Goal: Navigation & Orientation: Find specific page/section

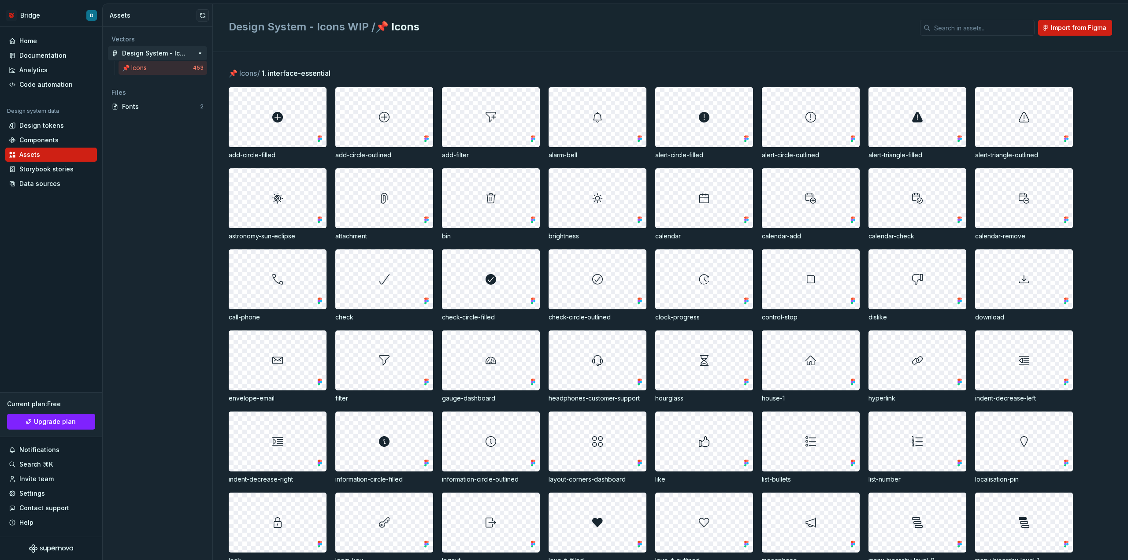
click at [152, 53] on div "Design System - Icons WIP" at bounding box center [155, 53] width 66 height 9
click at [142, 70] on div "📌 Icons" at bounding box center [136, 67] width 28 height 9
click at [156, 113] on div "Fonts 2" at bounding box center [157, 107] width 99 height 14
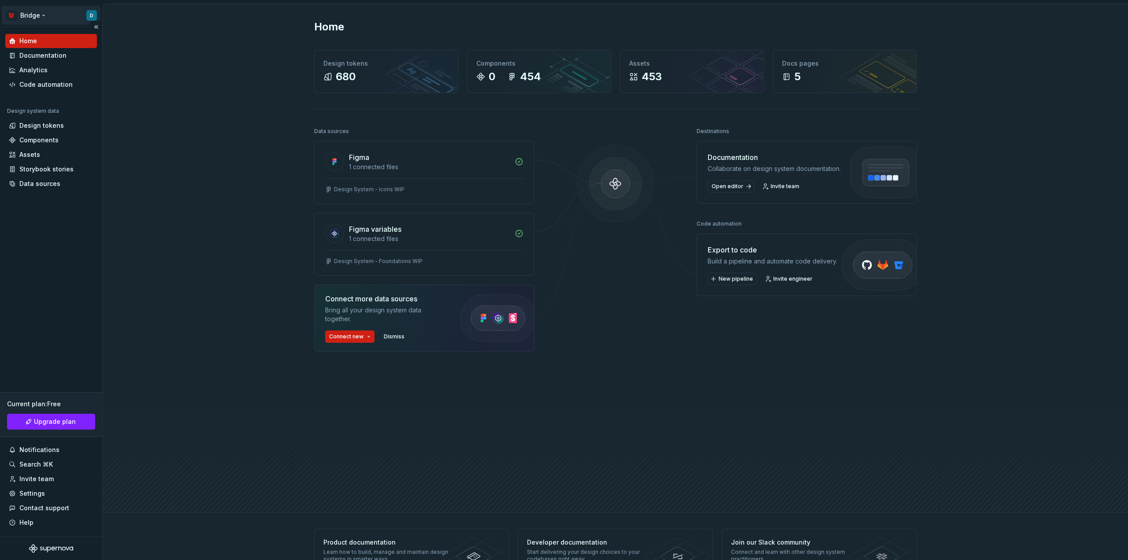
click at [34, 15] on html "Bridge D Home Documentation Analytics Code automation Design system data Design…" at bounding box center [564, 280] width 1128 height 560
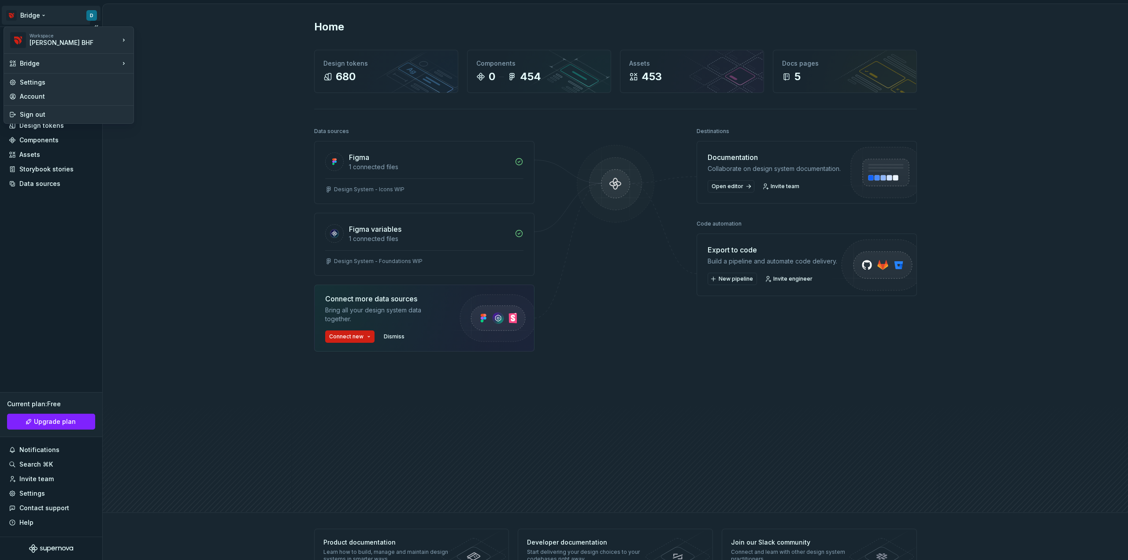
click at [34, 15] on html "Bridge D Home Documentation Analytics Code automation Design system data Design…" at bounding box center [564, 280] width 1128 height 560
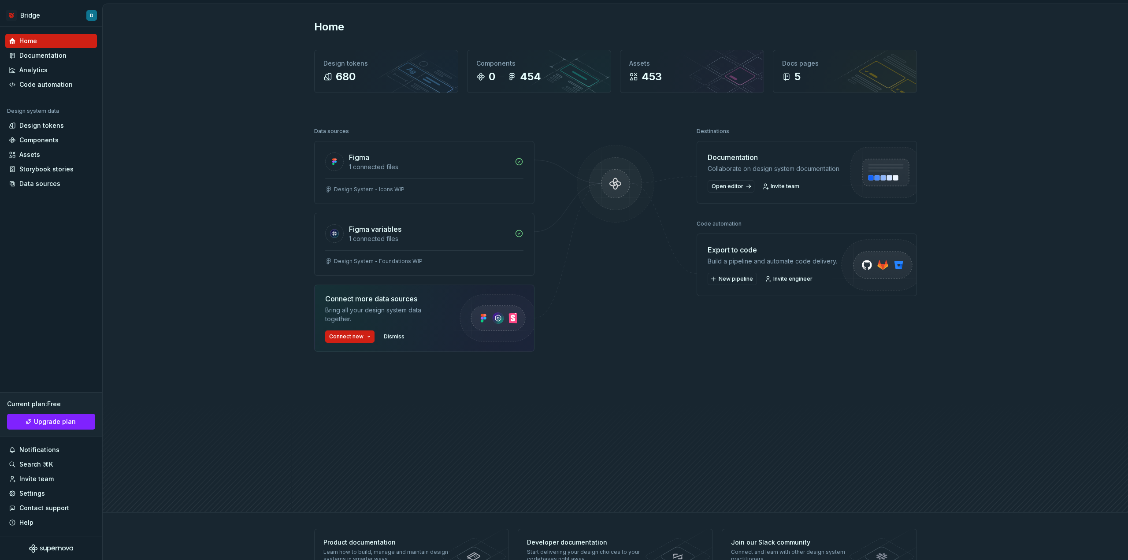
click at [203, 62] on div "Home Design tokens 680 Components 0 454 Assets 453 Docs pages 5 Data sources Fi…" at bounding box center [615, 258] width 1025 height 509
click at [608, 188] on img at bounding box center [615, 193] width 85 height 96
click at [322, 336] on div "Connect more data sources Bring all your design system data together. Connect n…" at bounding box center [424, 318] width 220 height 67
click at [357, 338] on html "Bridge D Home Documentation Analytics Code automation Design system data Design…" at bounding box center [564, 280] width 1128 height 560
click at [270, 383] on html "Bridge D Home Documentation Analytics Code automation Design system data Design…" at bounding box center [564, 280] width 1128 height 560
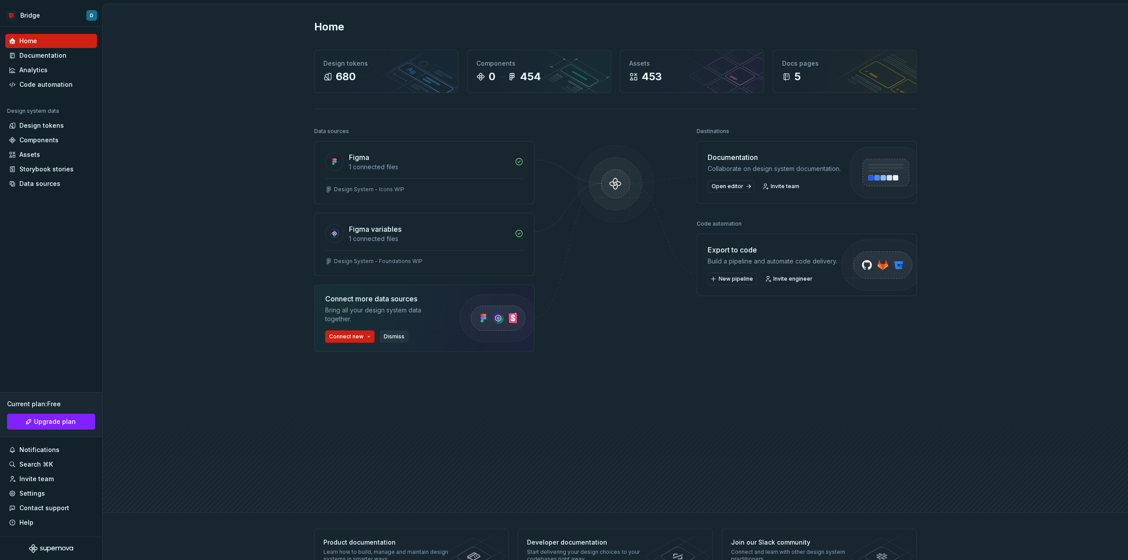
click at [387, 342] on button "Dismiss" at bounding box center [394, 337] width 29 height 12
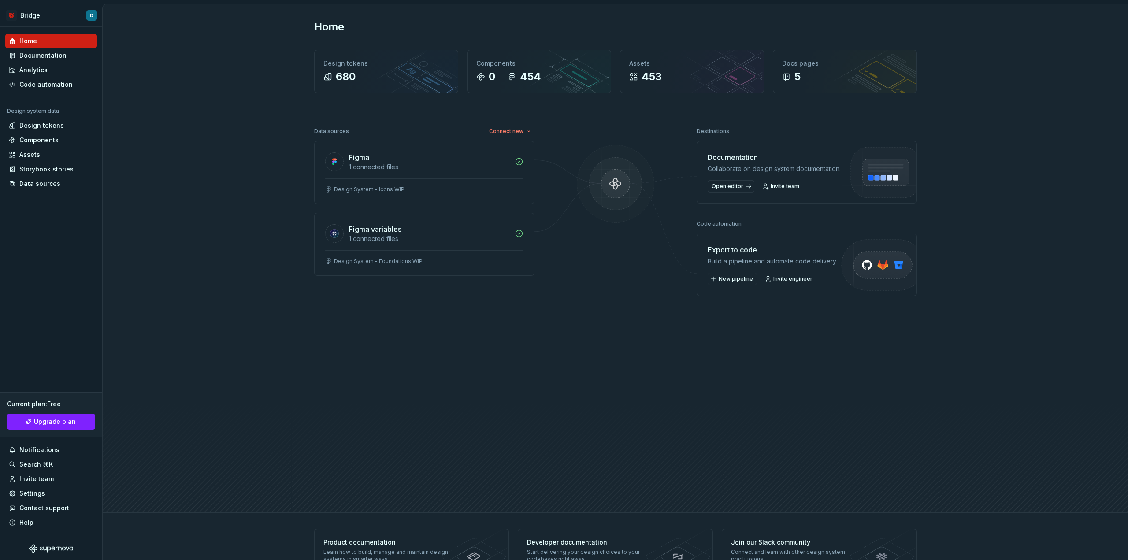
click at [612, 186] on img at bounding box center [615, 193] width 85 height 96
click at [518, 135] on html "Bridge D Home Documentation Analytics Code automation Design system data Design…" at bounding box center [564, 280] width 1128 height 560
click at [516, 178] on div "Import components and stories." at bounding box center [549, 179] width 98 height 7
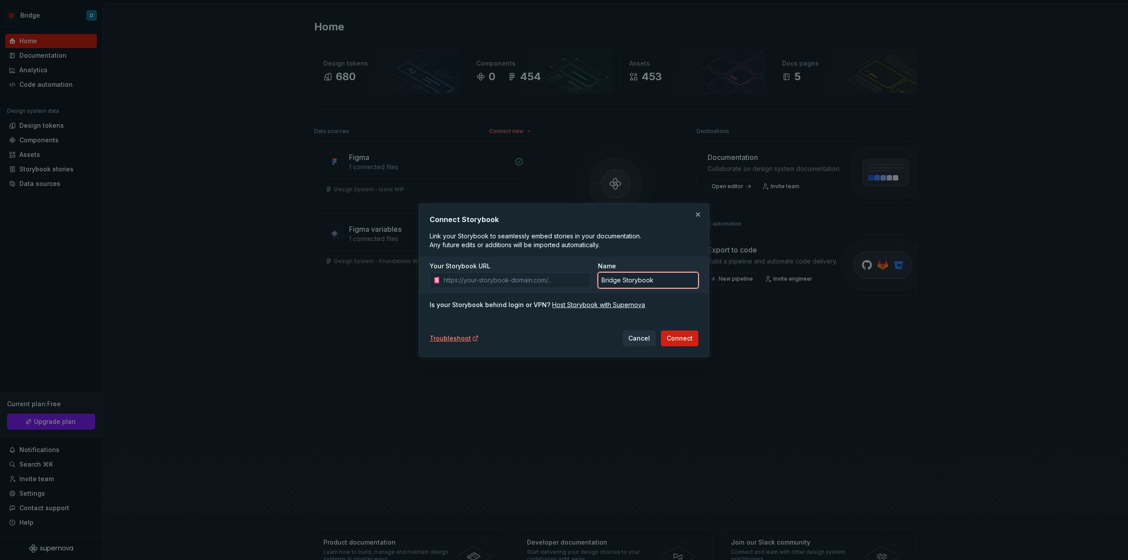
click at [650, 276] on input "Bridge Storybook" at bounding box center [648, 280] width 100 height 16
click at [487, 295] on div "Connect Storybook Link your Storybook to seamlessly embed stories in your docum…" at bounding box center [564, 280] width 269 height 132
click at [632, 340] on span "Cancel" at bounding box center [639, 338] width 22 height 9
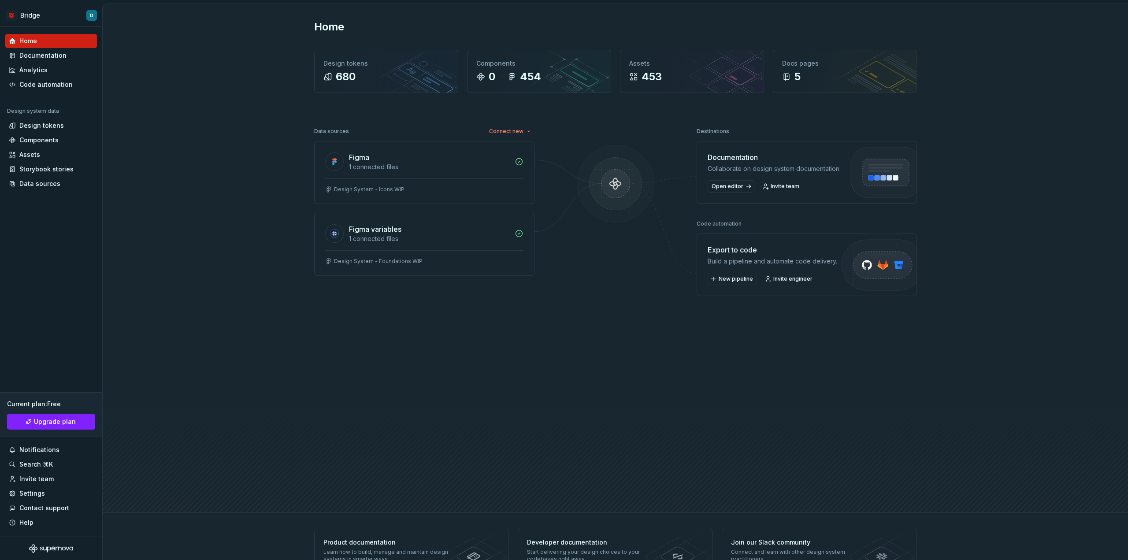
click at [711, 132] on div "Destinations" at bounding box center [713, 131] width 33 height 12
click at [713, 157] on div "Documentation" at bounding box center [774, 157] width 133 height 11
click at [719, 170] on div "Collaborate on design system documentation." at bounding box center [774, 168] width 133 height 9
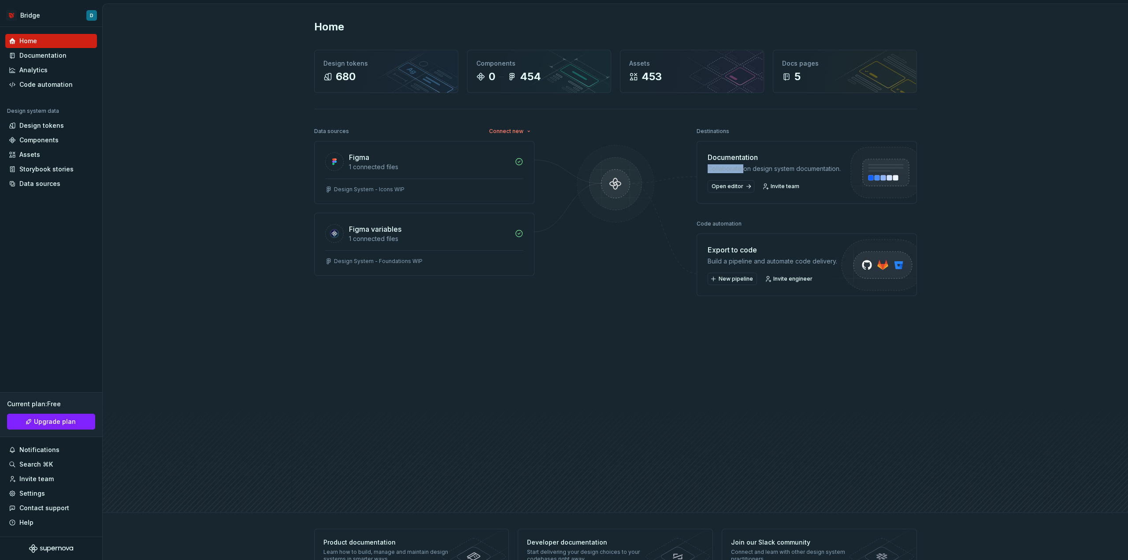
click at [719, 170] on div "Collaborate on design system documentation." at bounding box center [774, 168] width 133 height 9
click at [734, 173] on div "Collaborate on design system documentation." at bounding box center [774, 168] width 133 height 9
click at [717, 255] on div "Export to code" at bounding box center [773, 250] width 130 height 11
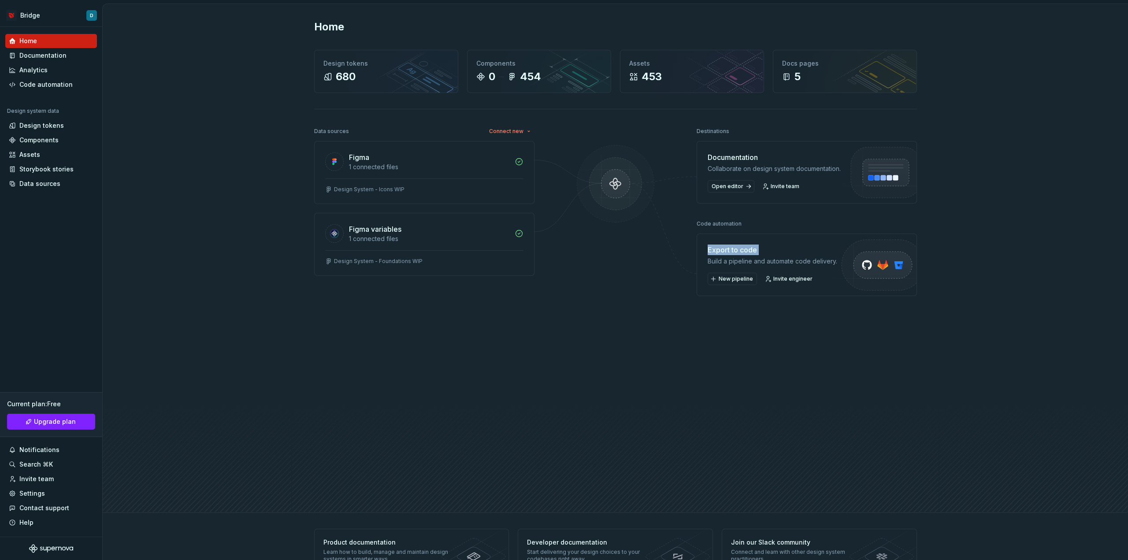
click at [717, 255] on div "Export to code" at bounding box center [773, 250] width 130 height 11
click at [717, 266] on div "Build a pipeline and automate code delivery." at bounding box center [773, 261] width 130 height 9
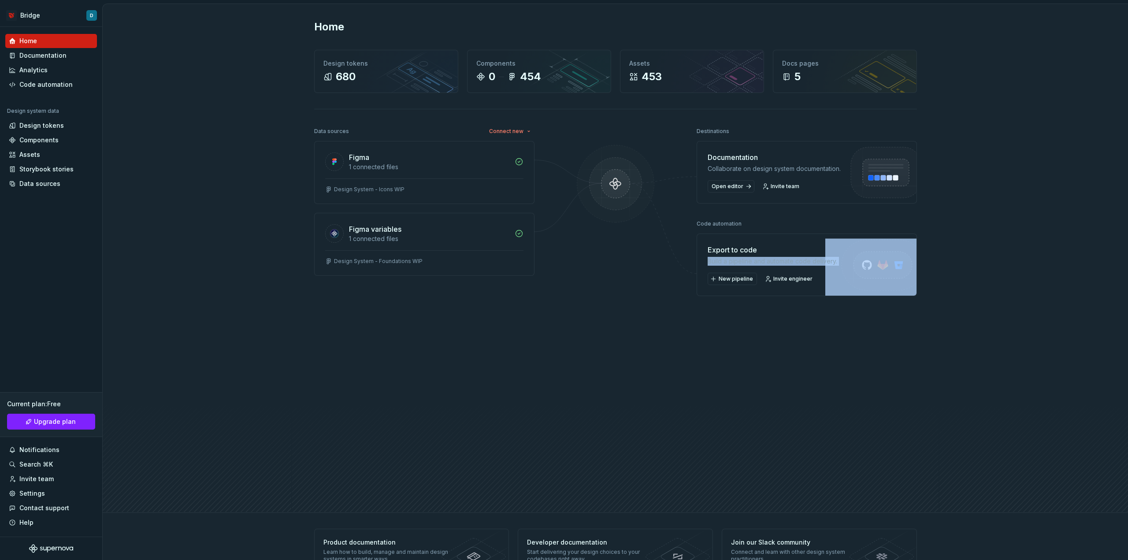
click at [717, 266] on div "Build a pipeline and automate code delivery." at bounding box center [773, 261] width 130 height 9
click at [795, 266] on div "Build a pipeline and automate code delivery." at bounding box center [773, 261] width 130 height 9
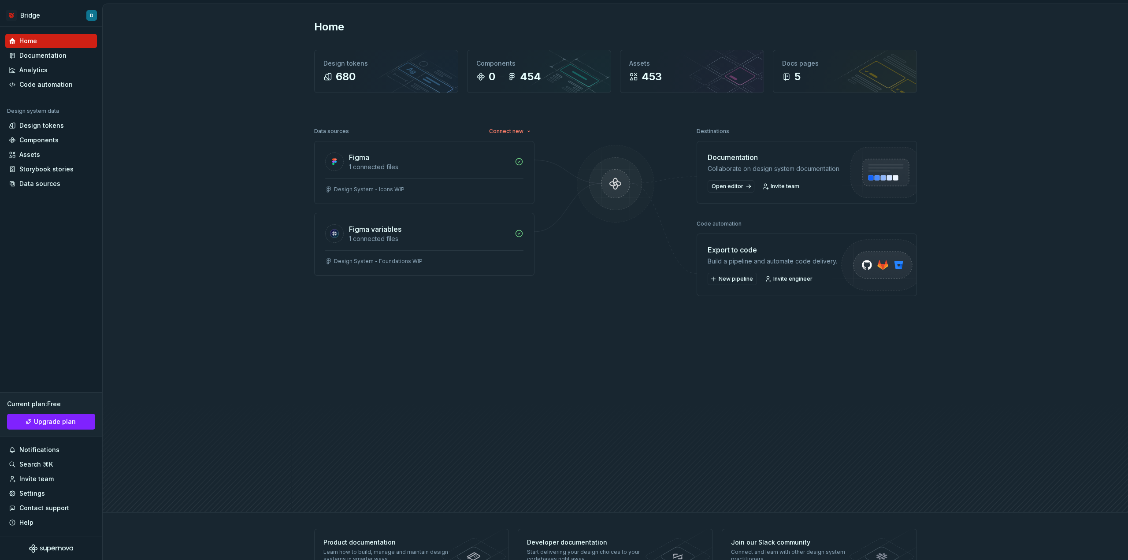
click at [710, 152] on div "Documentation" at bounding box center [774, 157] width 133 height 11
click at [708, 162] on div "Documentation" at bounding box center [774, 157] width 133 height 11
click at [709, 166] on div "Collaborate on design system documentation." at bounding box center [774, 168] width 133 height 9
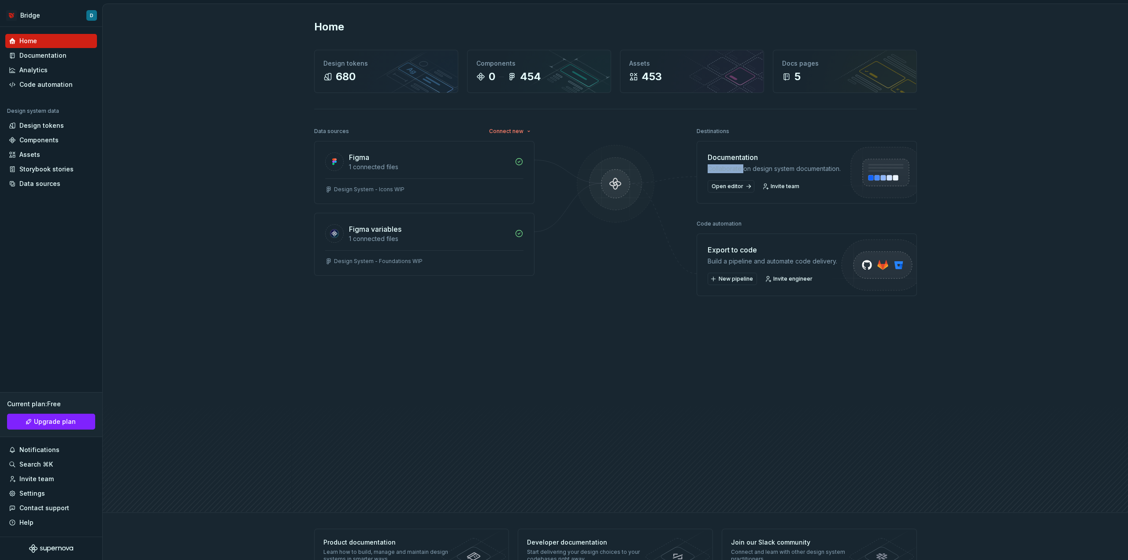
click at [709, 166] on div "Collaborate on design system documentation." at bounding box center [774, 168] width 133 height 9
click at [710, 173] on div "Collaborate on design system documentation." at bounding box center [774, 168] width 133 height 9
click at [716, 254] on div "Export to code" at bounding box center [773, 250] width 130 height 11
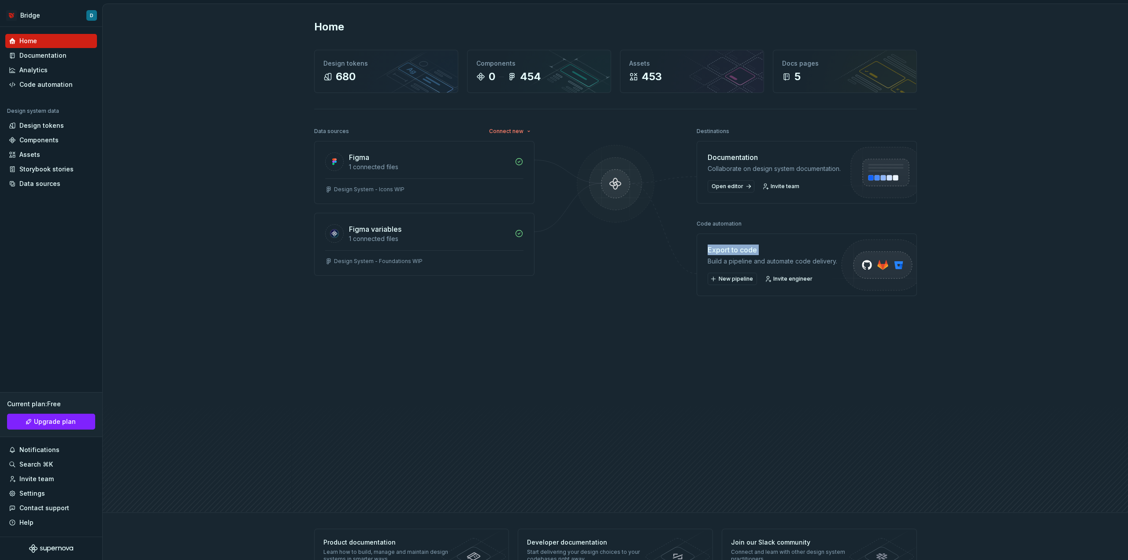
click at [716, 254] on div "Export to code" at bounding box center [773, 250] width 130 height 11
click at [725, 266] on div "Build a pipeline and automate code delivery." at bounding box center [773, 261] width 130 height 9
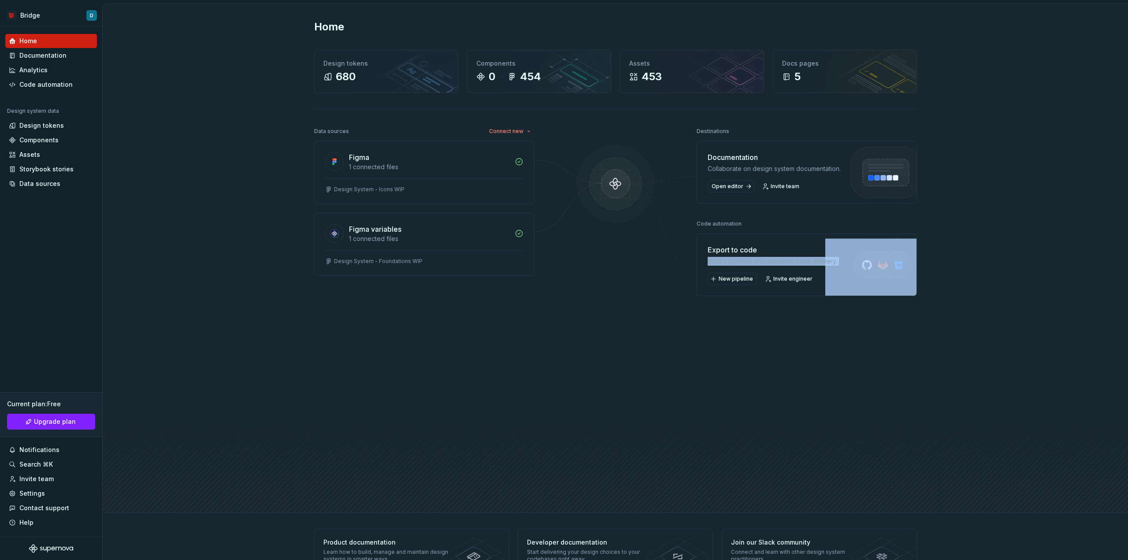
click at [725, 266] on div "Build a pipeline and automate code delivery." at bounding box center [773, 261] width 130 height 9
click at [750, 266] on div "Build a pipeline and automate code delivery." at bounding box center [773, 261] width 130 height 9
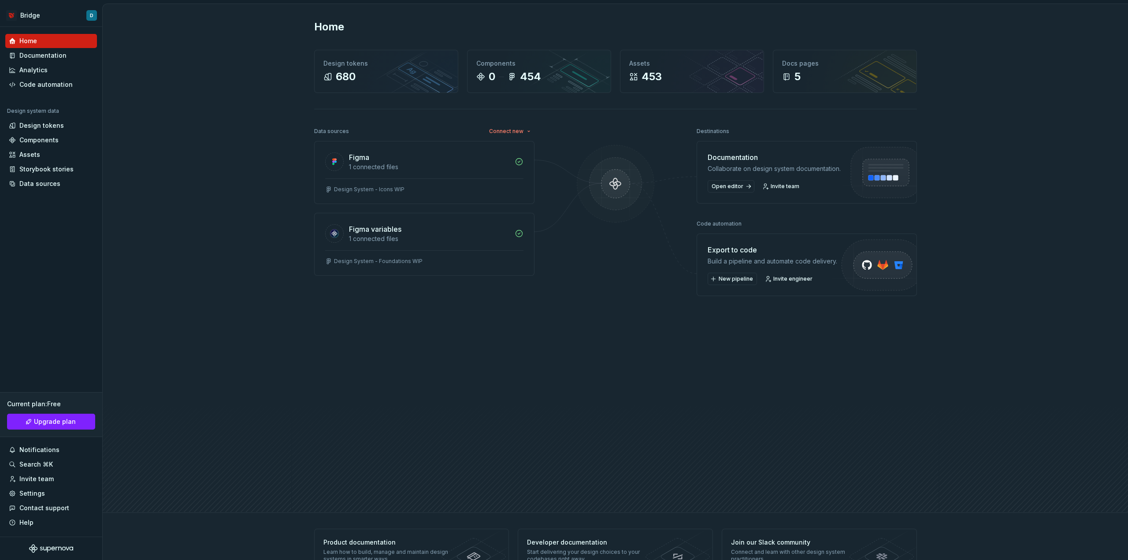
scroll to position [28, 0]
